Goal: Task Accomplishment & Management: Complete application form

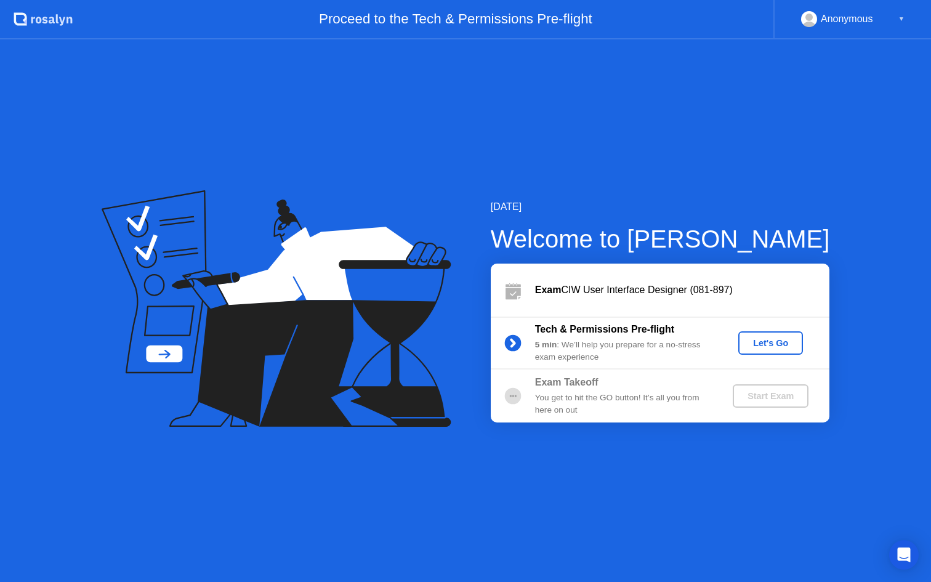
click at [754, 345] on div "Let's Go" at bounding box center [770, 343] width 55 height 10
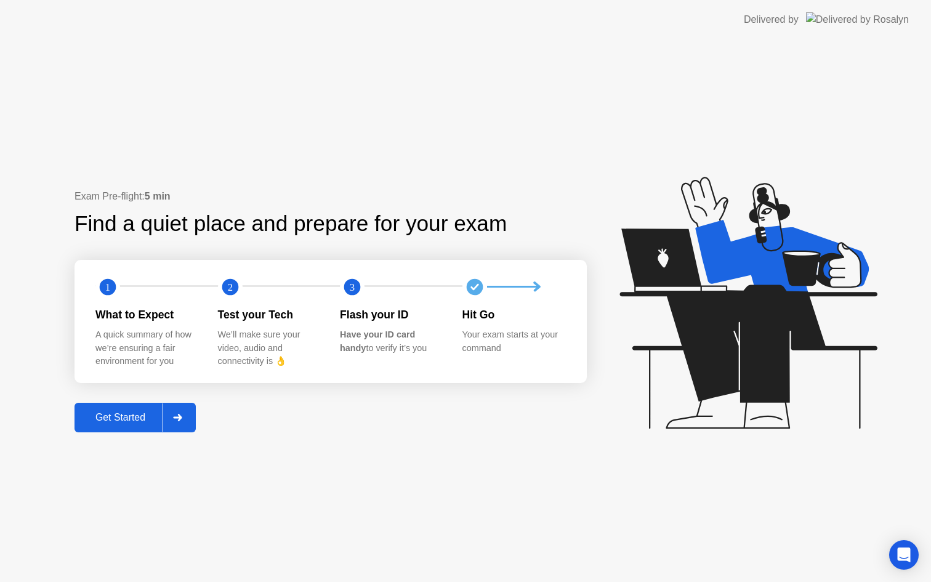
click at [147, 418] on div "Get Started" at bounding box center [120, 417] width 84 height 11
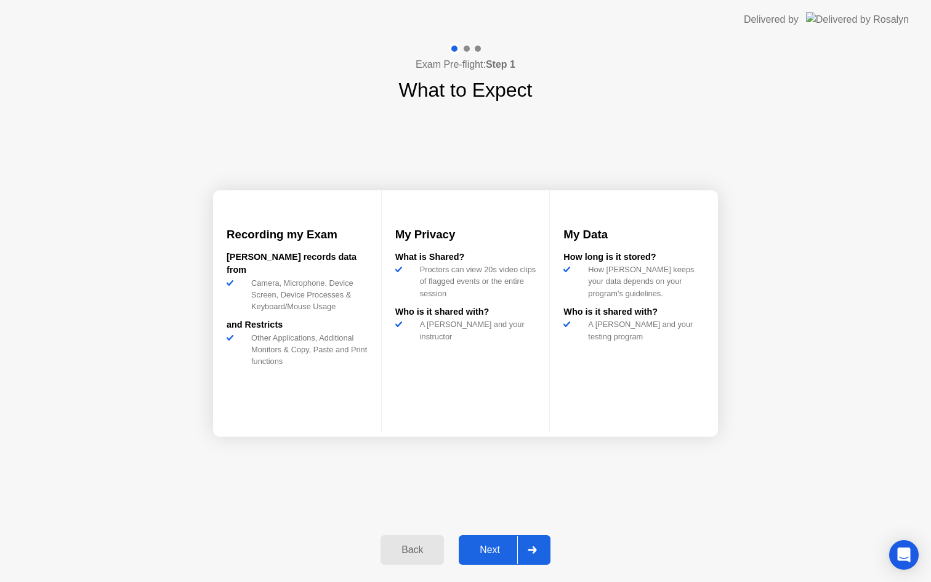
click at [493, 554] on div "Next" at bounding box center [489, 549] width 55 height 11
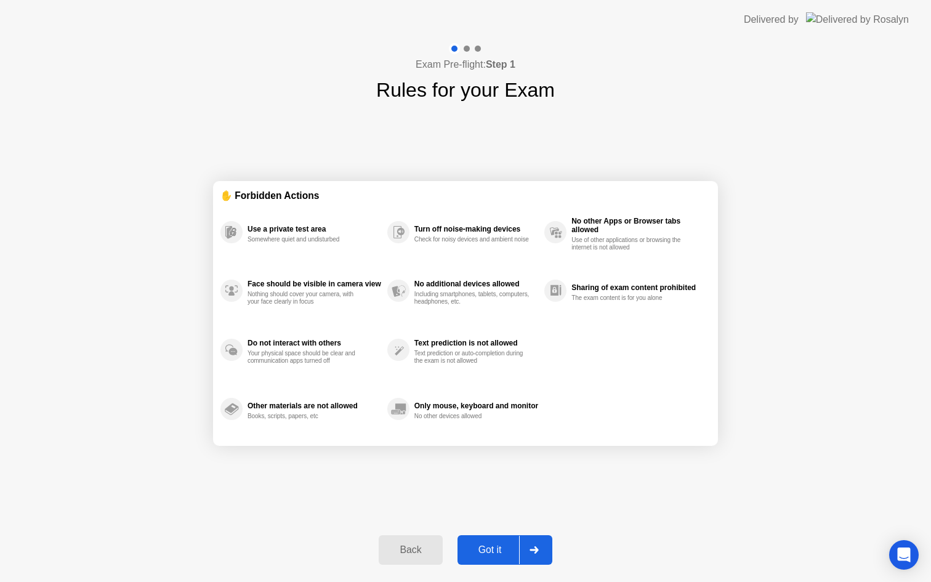
click at [497, 549] on div "Got it" at bounding box center [490, 549] width 58 height 11
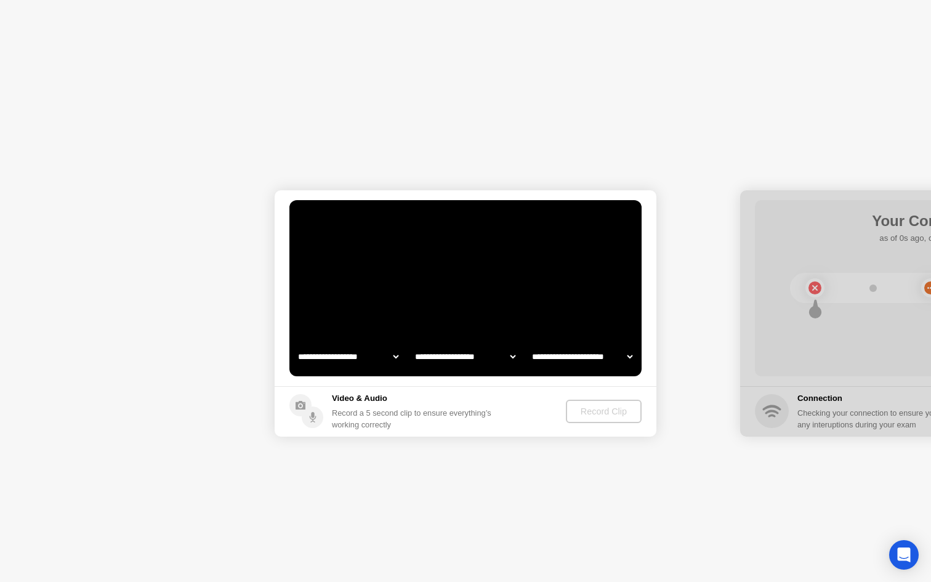
select select "**********"
select select "*******"
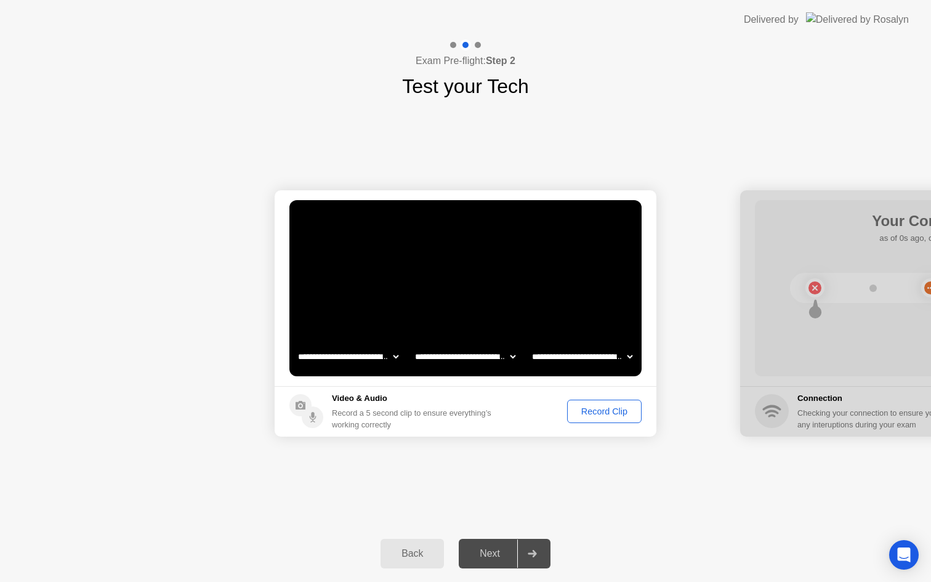
click at [595, 412] on div "Record Clip" at bounding box center [604, 411] width 66 height 10
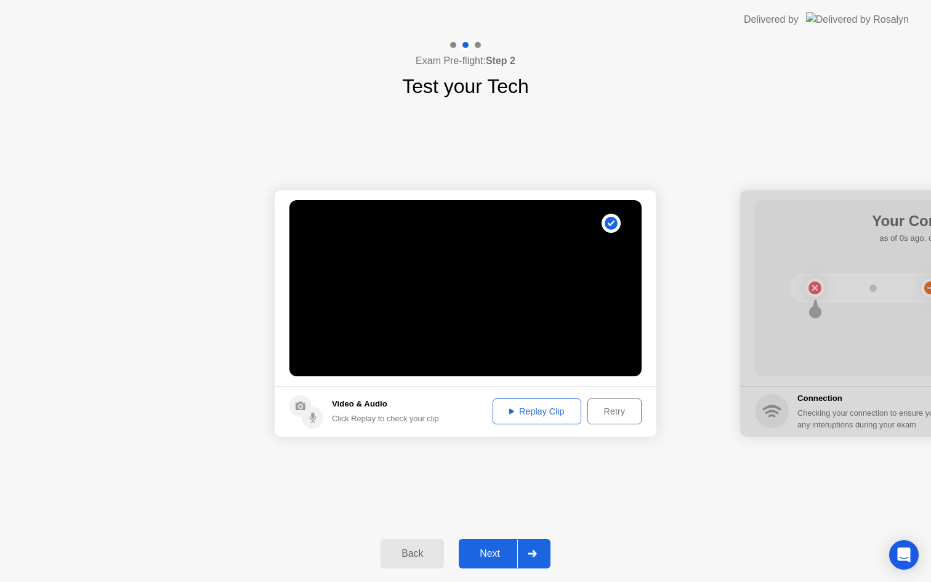
click at [555, 410] on div "Replay Clip" at bounding box center [537, 411] width 80 height 10
click at [491, 548] on div "Next" at bounding box center [489, 553] width 55 height 11
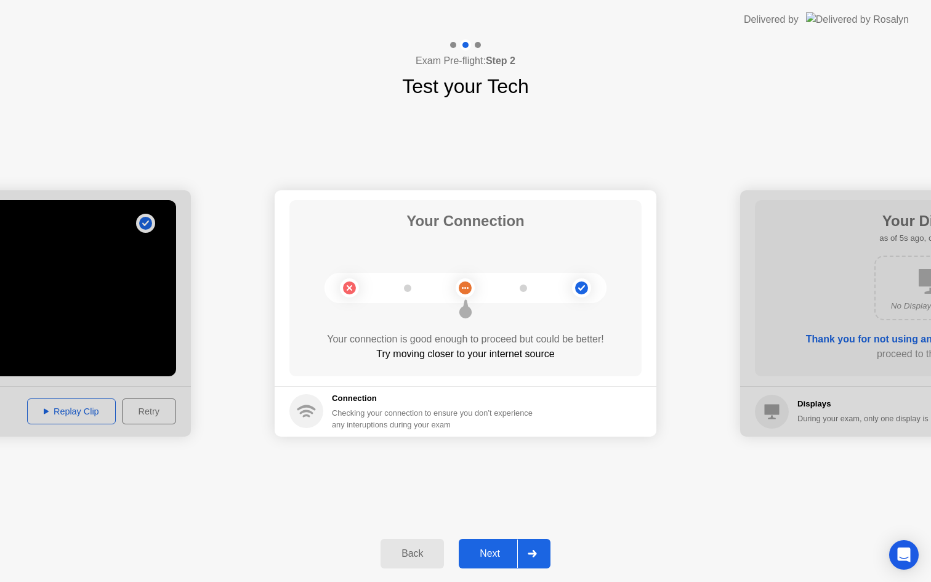
click at [491, 550] on div "Next" at bounding box center [489, 553] width 55 height 11
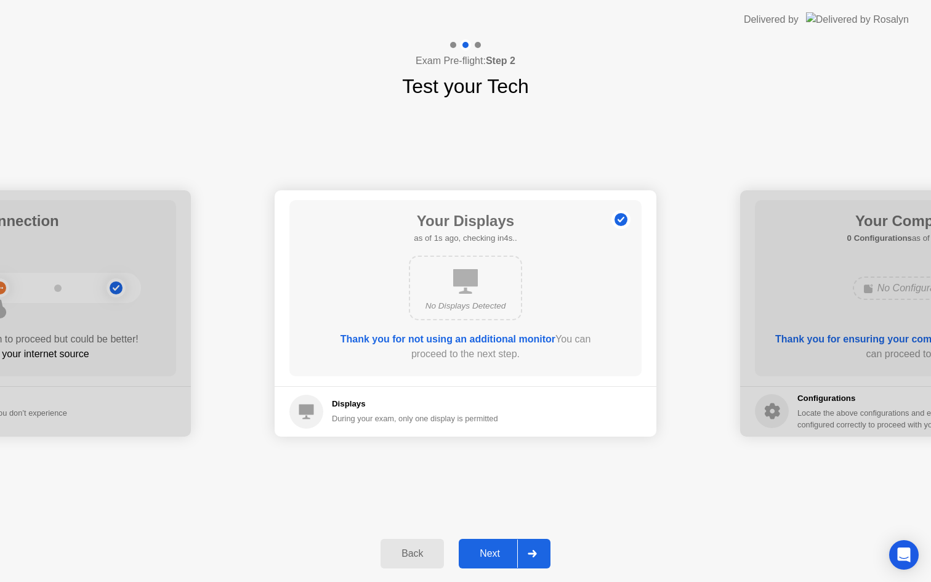
click at [493, 552] on div "Next" at bounding box center [489, 553] width 55 height 11
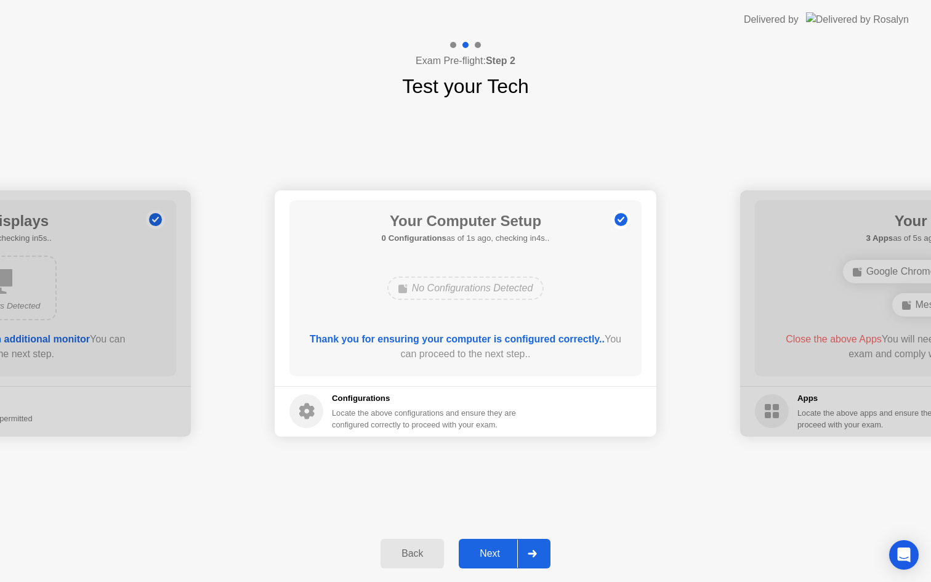
click at [492, 552] on div "Next" at bounding box center [489, 553] width 55 height 11
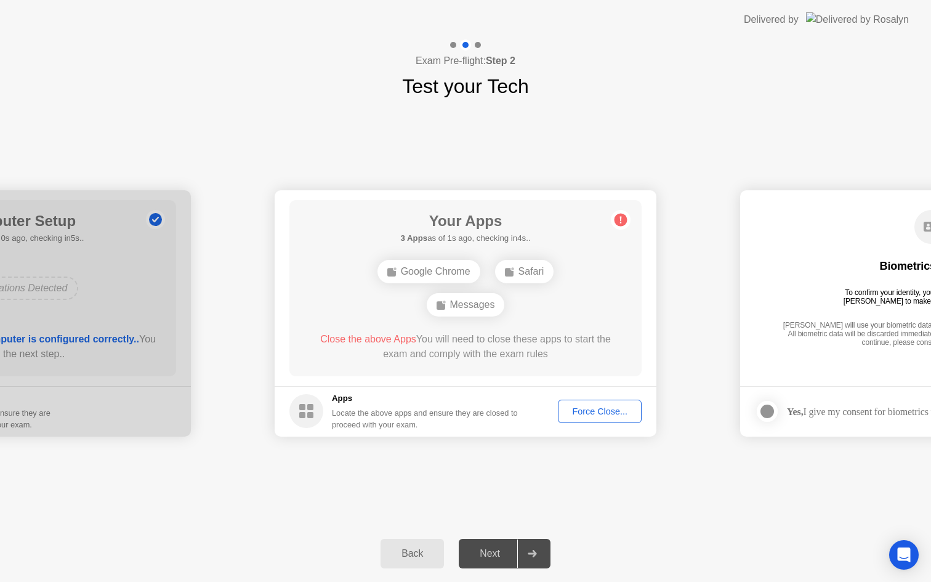
click at [438, 272] on div "Google Chrome" at bounding box center [428, 271] width 103 height 23
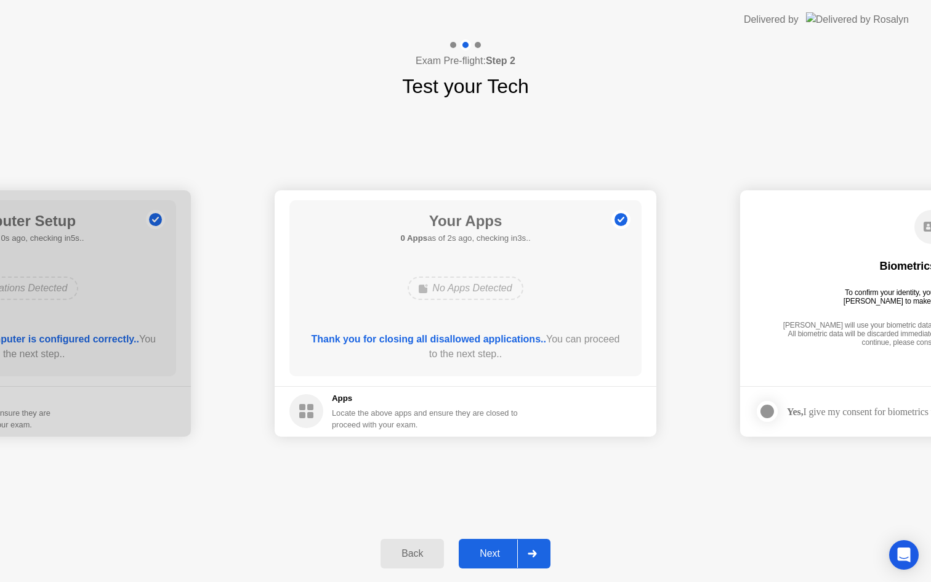
click at [493, 555] on div "Next" at bounding box center [489, 553] width 55 height 11
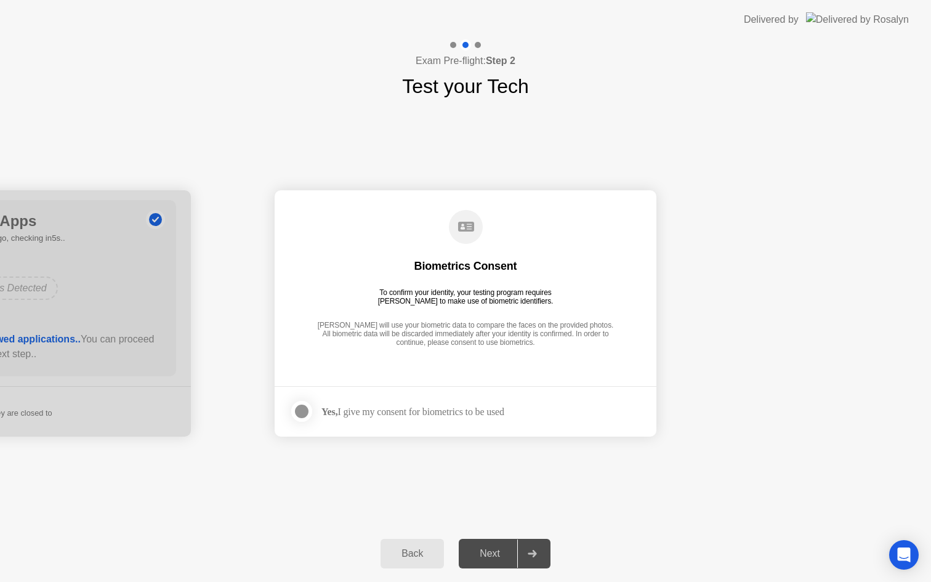
click at [302, 418] on div at bounding box center [301, 411] width 15 height 15
click at [486, 554] on div "Next" at bounding box center [489, 553] width 55 height 11
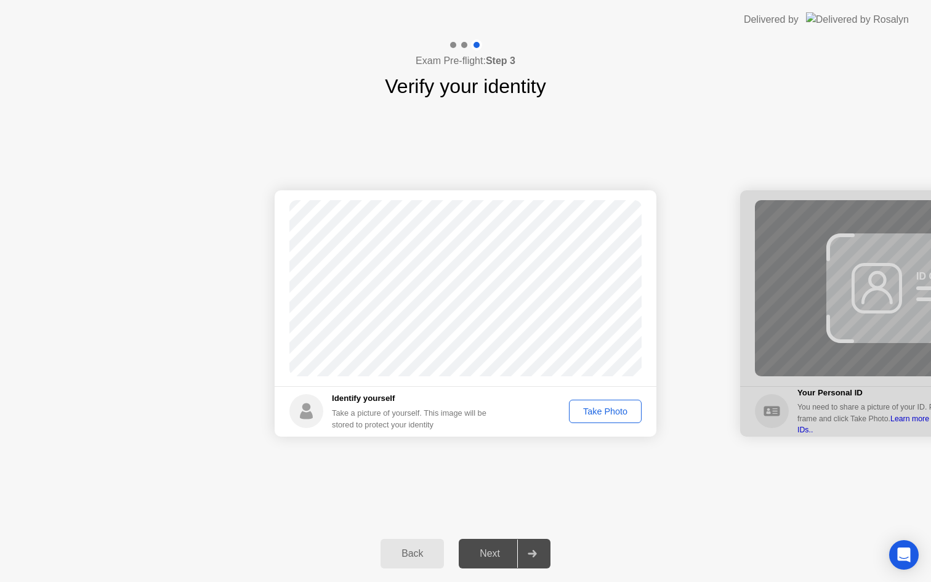
click at [583, 419] on button "Take Photo" at bounding box center [605, 411] width 73 height 23
click at [492, 554] on div "Next" at bounding box center [489, 553] width 55 height 11
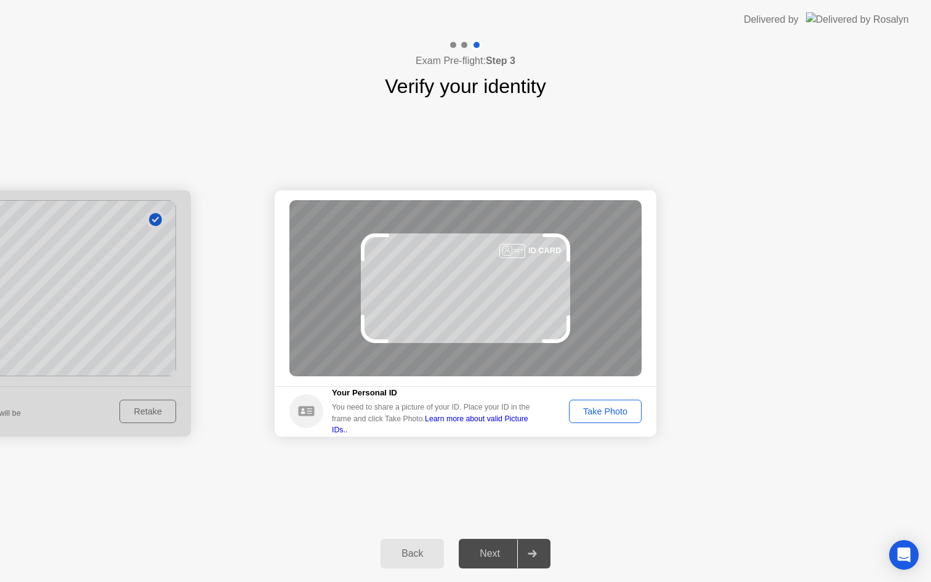
click at [607, 413] on div "Take Photo" at bounding box center [605, 411] width 64 height 10
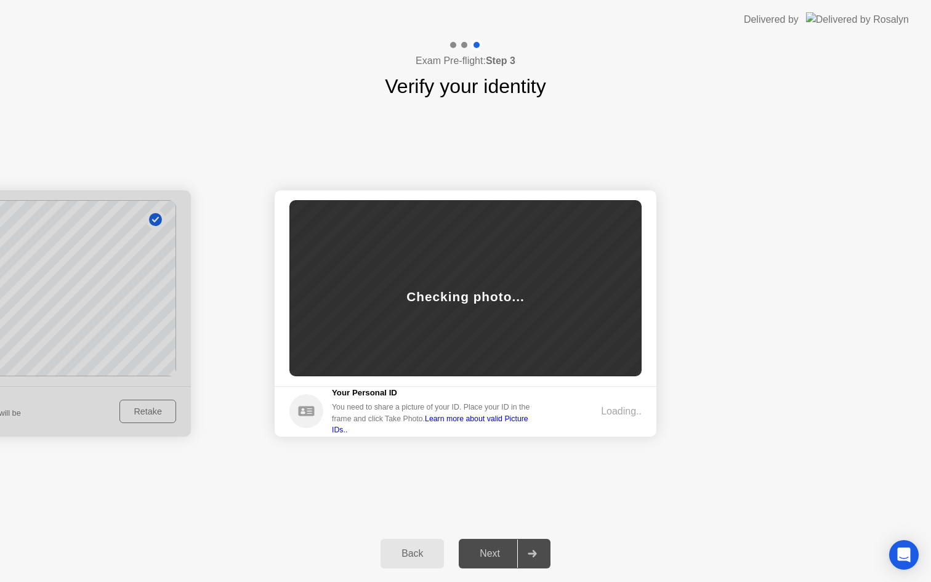
click at [520, 422] on link "Learn more about valid Picture IDs.." at bounding box center [430, 424] width 196 height 20
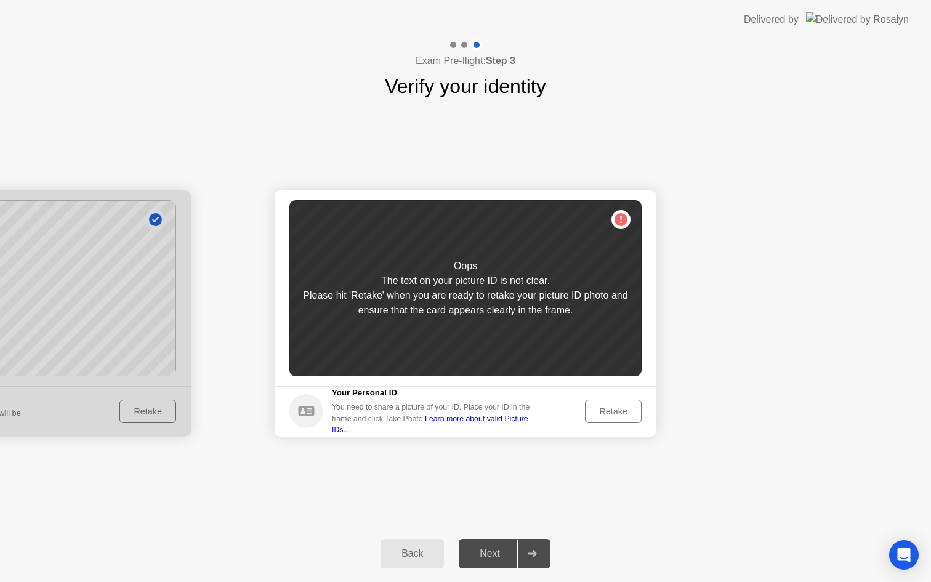
click at [619, 410] on div "Retake" at bounding box center [613, 411] width 48 height 10
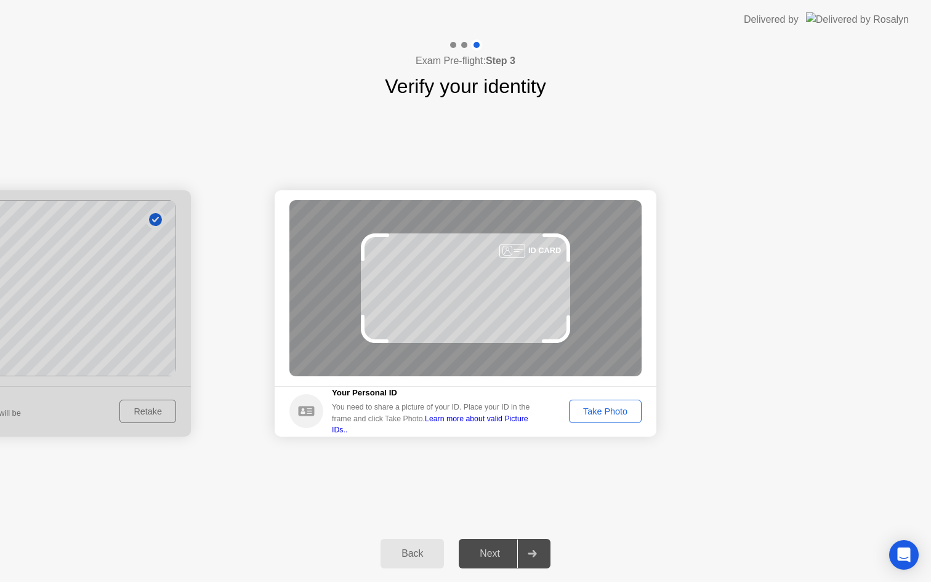
click at [618, 416] on div "Take Photo" at bounding box center [605, 411] width 64 height 10
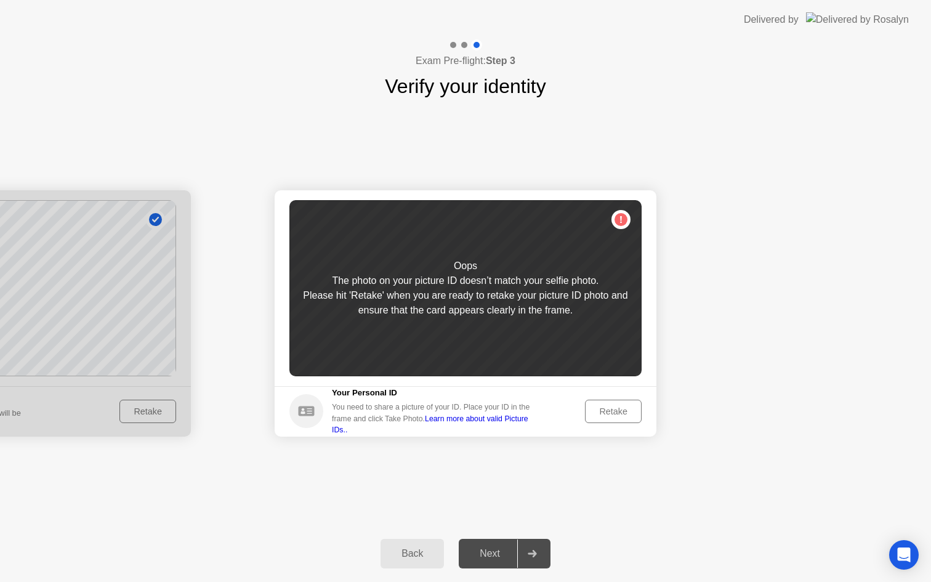
click at [613, 413] on div "Retake" at bounding box center [613, 411] width 48 height 10
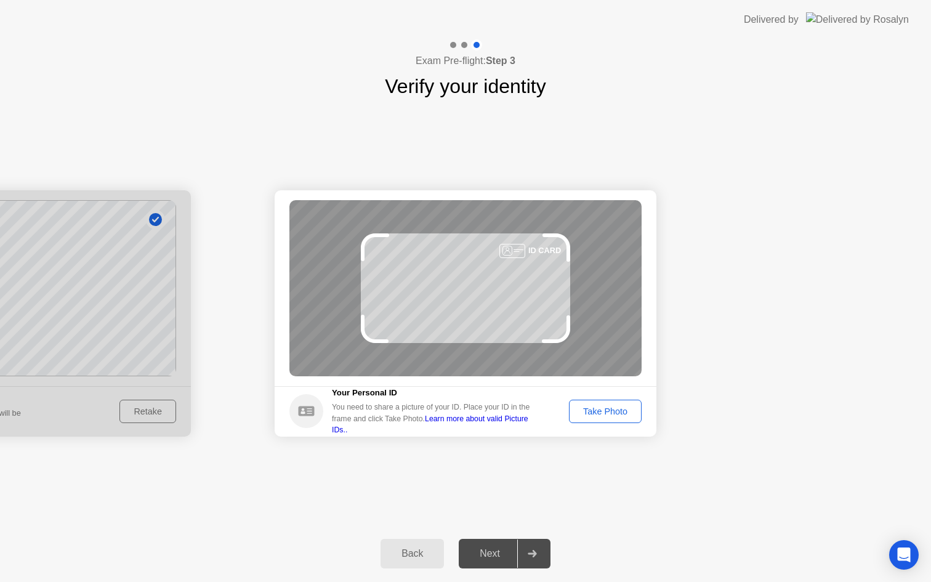
click at [406, 557] on div "Back" at bounding box center [412, 553] width 56 height 11
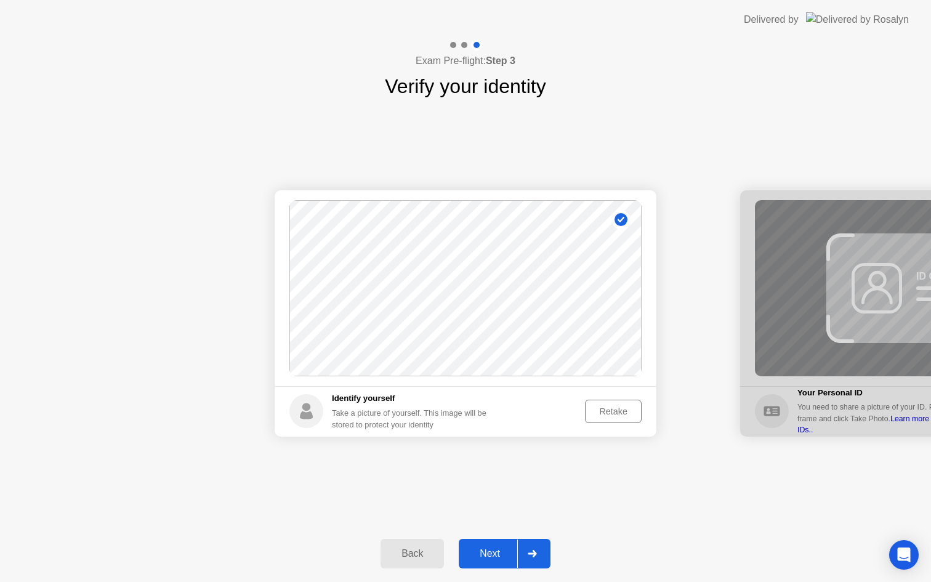
click at [610, 406] on div "Retake" at bounding box center [613, 411] width 48 height 10
click at [590, 406] on div "Take Photo" at bounding box center [605, 411] width 64 height 10
click at [493, 559] on div "Next" at bounding box center [489, 553] width 55 height 11
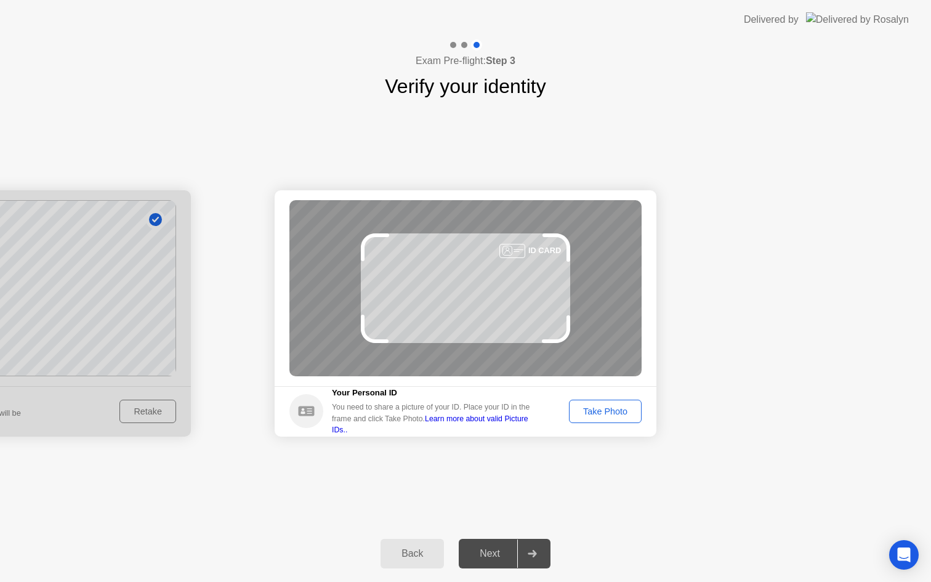
click at [602, 406] on div "Take Photo" at bounding box center [605, 411] width 64 height 10
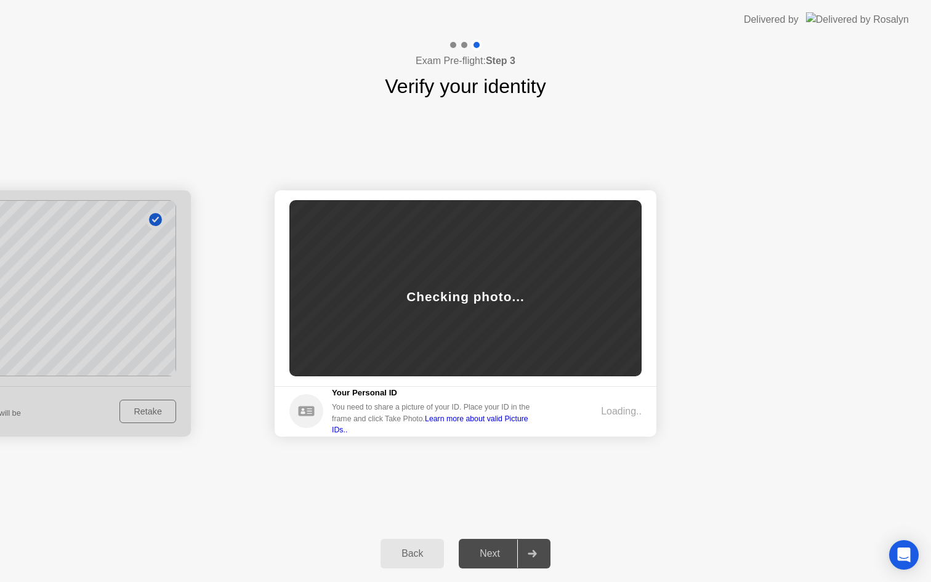
click at [518, 422] on link "Learn more about valid Picture IDs.." at bounding box center [430, 424] width 196 height 20
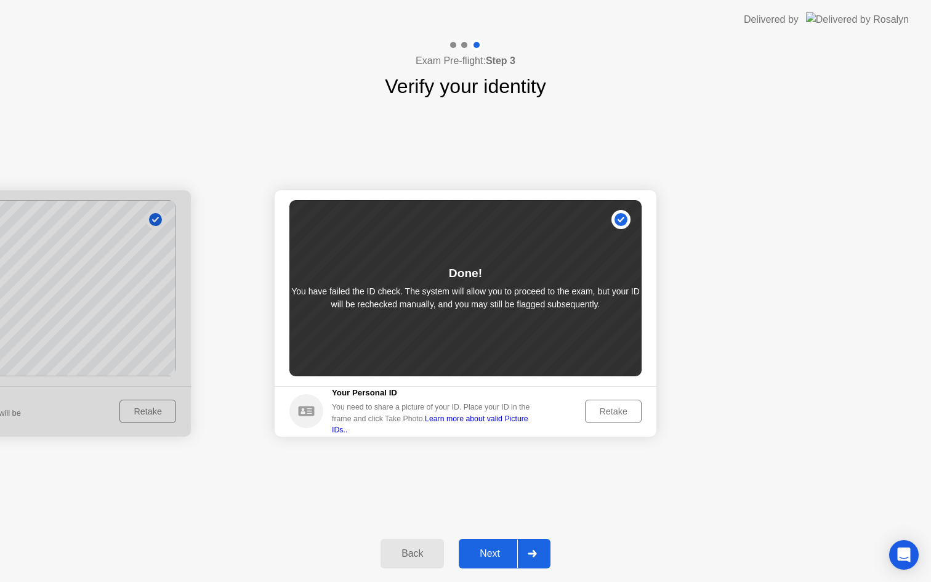
click at [462, 424] on link "Learn more about valid Picture IDs.." at bounding box center [430, 424] width 196 height 20
click at [605, 416] on div "Retake" at bounding box center [613, 411] width 48 height 10
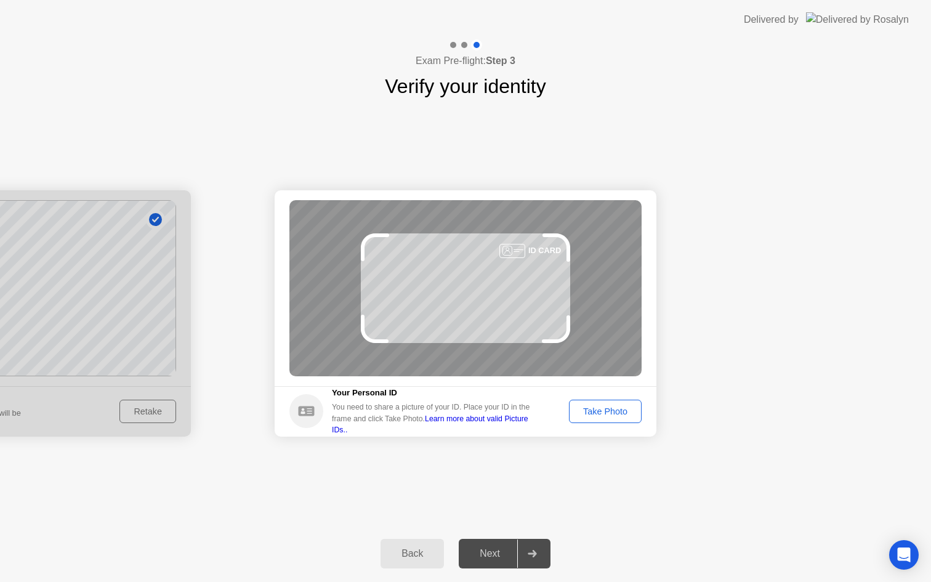
click at [610, 416] on div "Take Photo" at bounding box center [605, 411] width 64 height 10
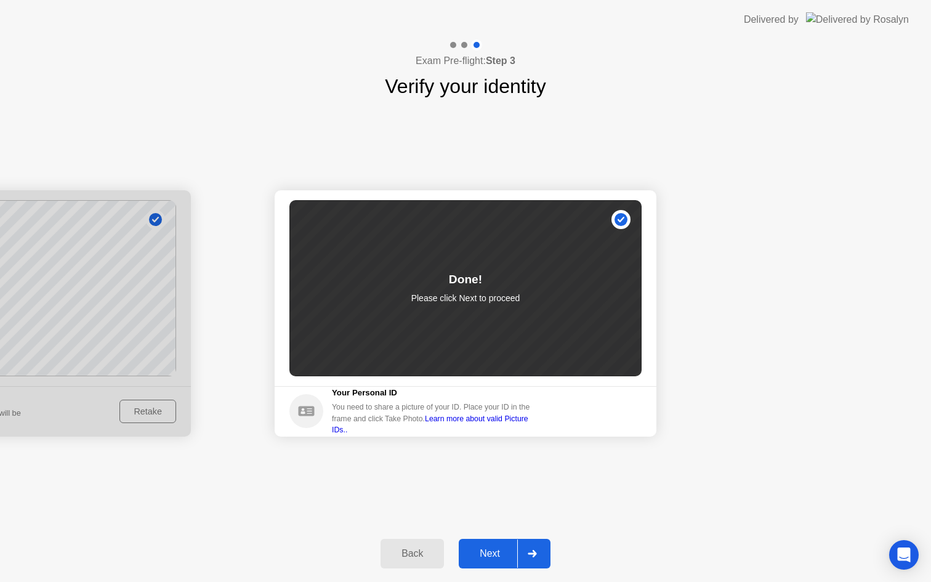
click at [486, 549] on div "Next" at bounding box center [489, 553] width 55 height 11
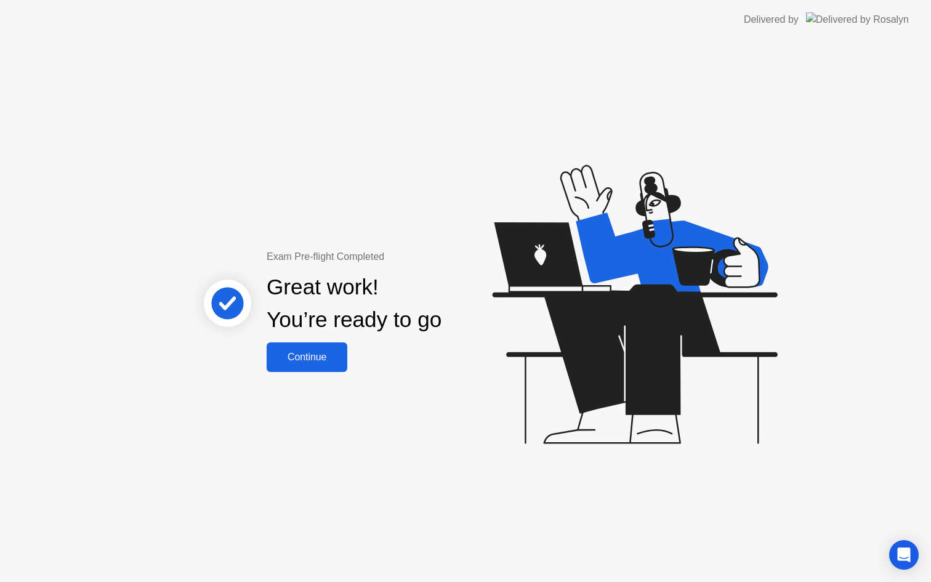
click at [322, 357] on div "Continue" at bounding box center [306, 357] width 73 height 11
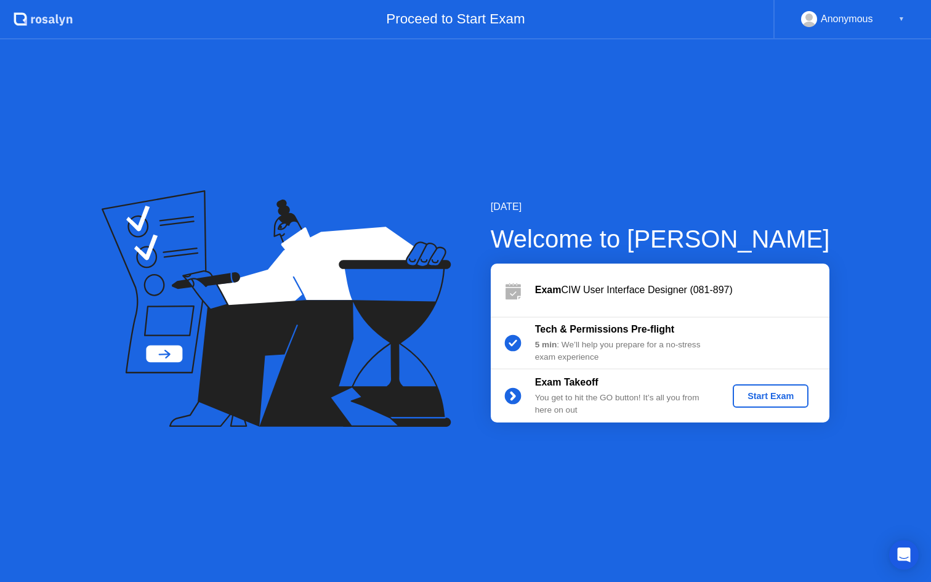
click at [770, 396] on div "Start Exam" at bounding box center [771, 396] width 66 height 10
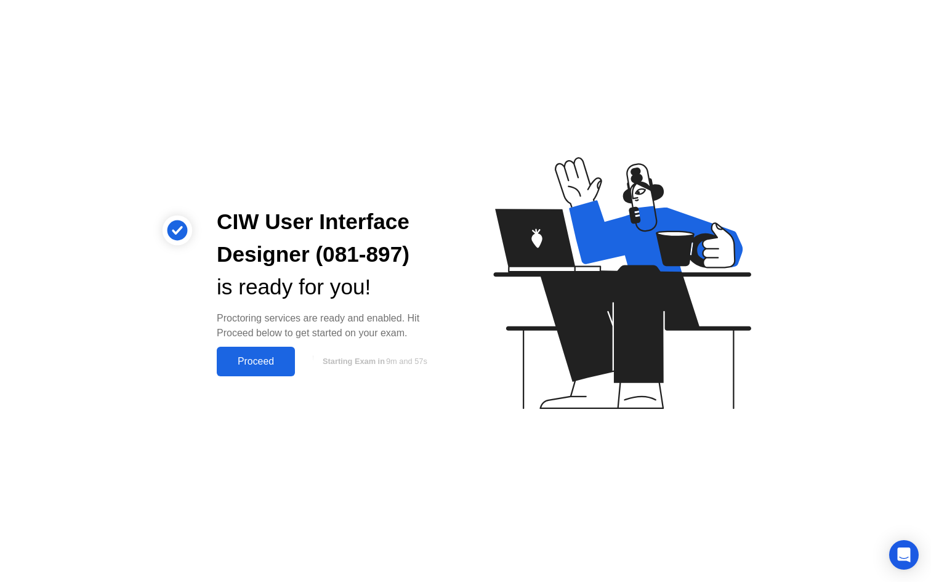
click at [276, 361] on div "Proceed" at bounding box center [255, 361] width 71 height 11
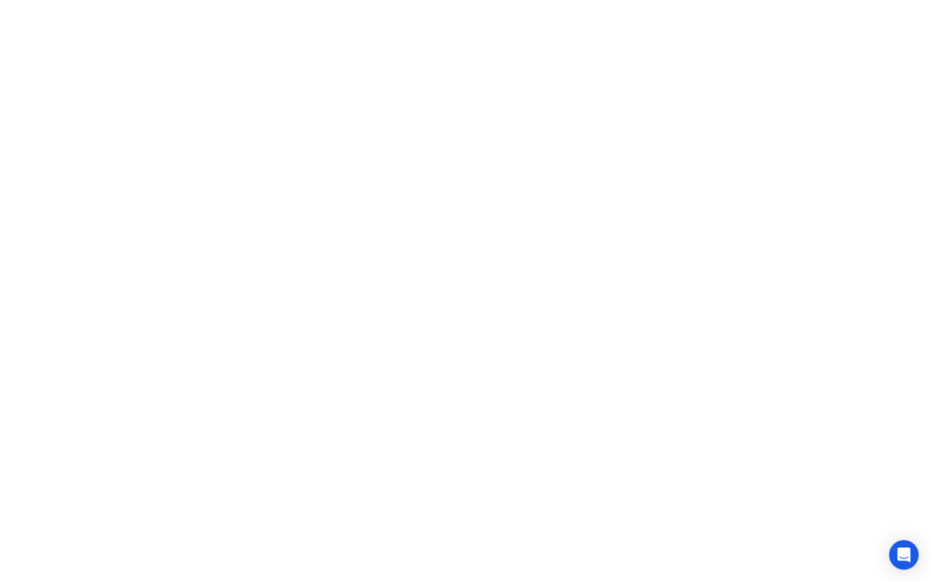
click icon
click at [600, 562] on icon at bounding box center [603, 562] width 6 height 4
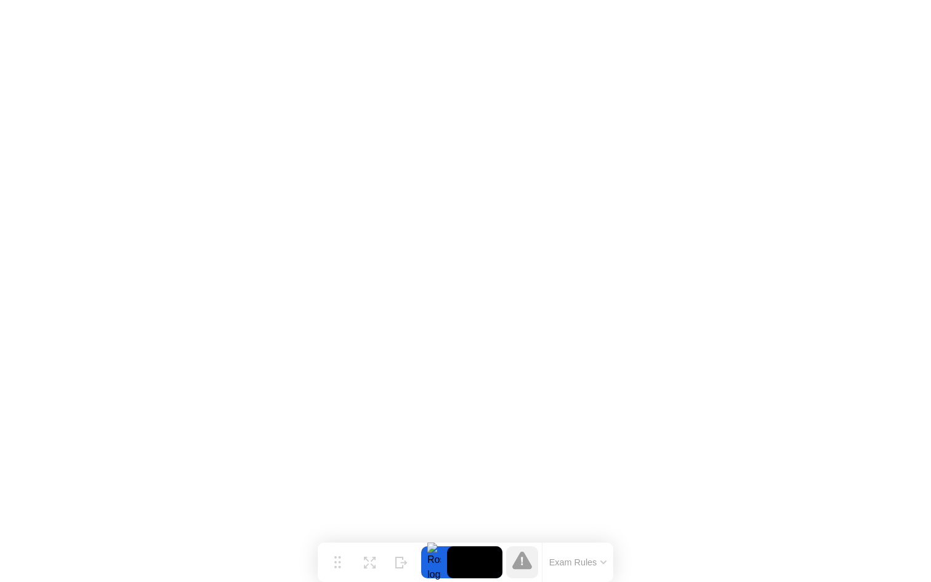
click at [600, 567] on button "Exam Rules" at bounding box center [578, 562] width 65 height 11
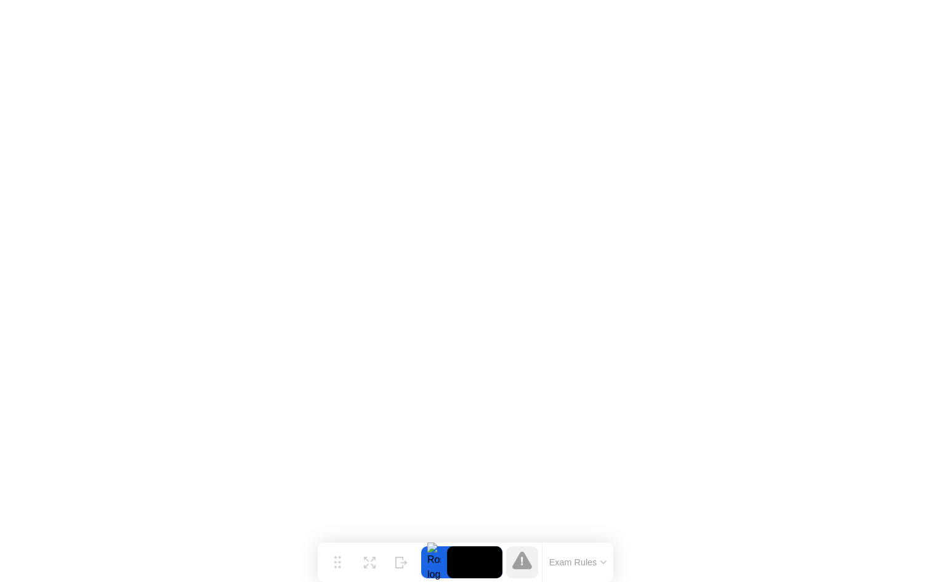
click at [583, 562] on button "Exam Rules" at bounding box center [578, 562] width 65 height 11
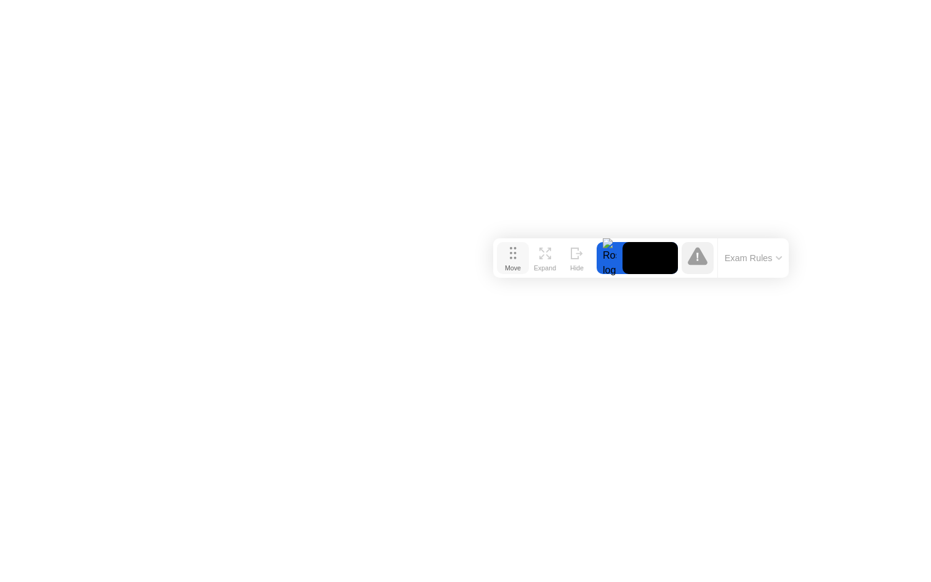
drag, startPoint x: 337, startPoint y: 561, endPoint x: 527, endPoint y: 245, distance: 368.5
click at [517, 247] on icon at bounding box center [513, 253] width 7 height 12
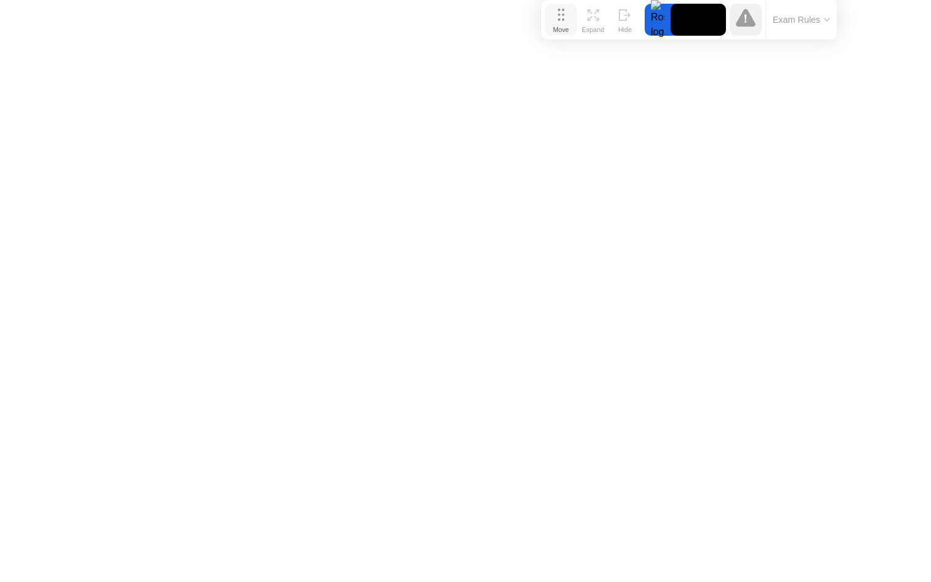
drag, startPoint x: 527, startPoint y: 245, endPoint x: 560, endPoint y: 15, distance: 232.2
click at [560, 15] on icon at bounding box center [561, 15] width 7 height 12
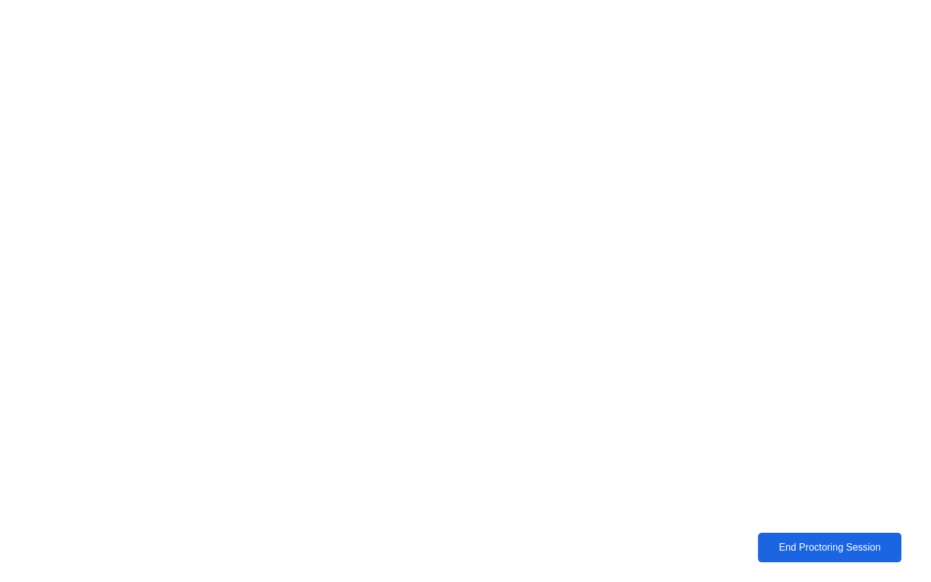
click at [791, 549] on div "End Proctoring Session" at bounding box center [829, 547] width 137 height 11
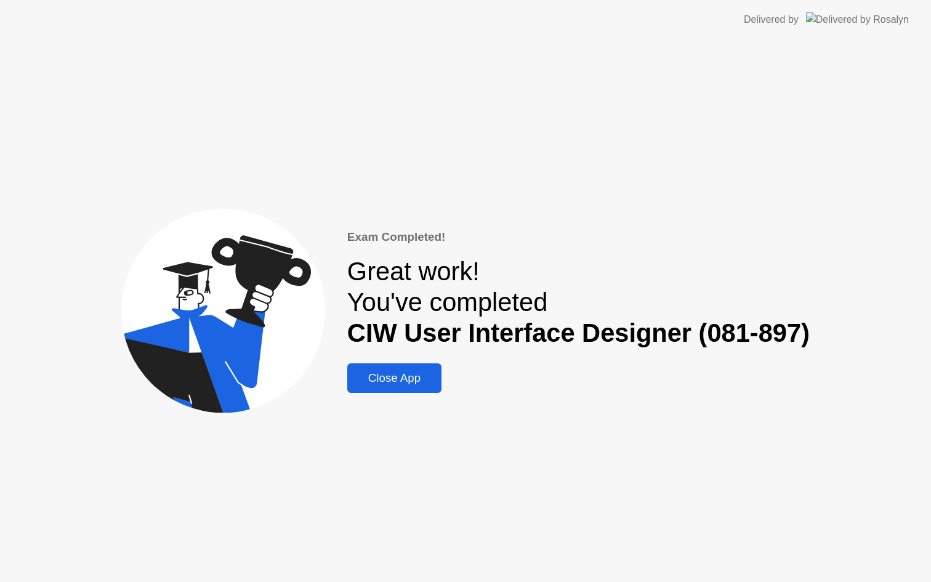
click at [410, 381] on div "Close App" at bounding box center [394, 378] width 87 height 14
